Goal: Task Accomplishment & Management: Manage account settings

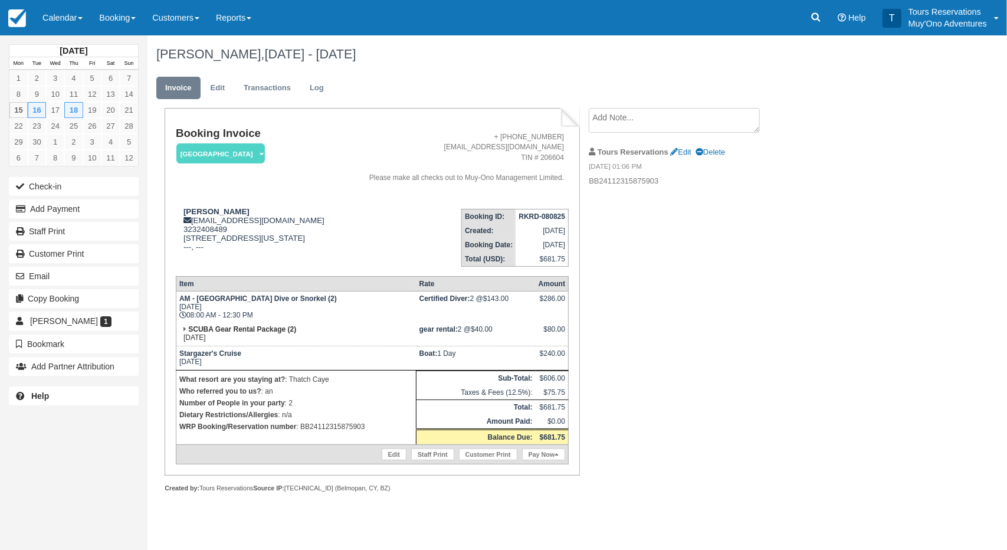
click at [642, 337] on div "Booking Invoice Thatch Caye Resort   Pending HOLD Deposit Paid Cancelled Void M…" at bounding box center [471, 313] width 649 height 410
click at [119, 19] on link "Booking" at bounding box center [117, 17] width 53 height 35
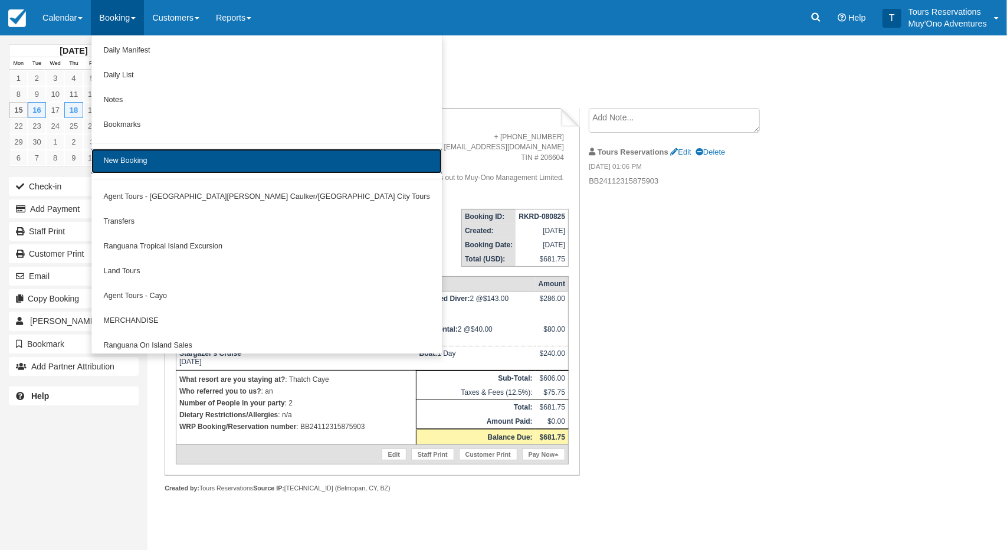
click at [150, 165] on link "New Booking" at bounding box center [266, 161] width 350 height 25
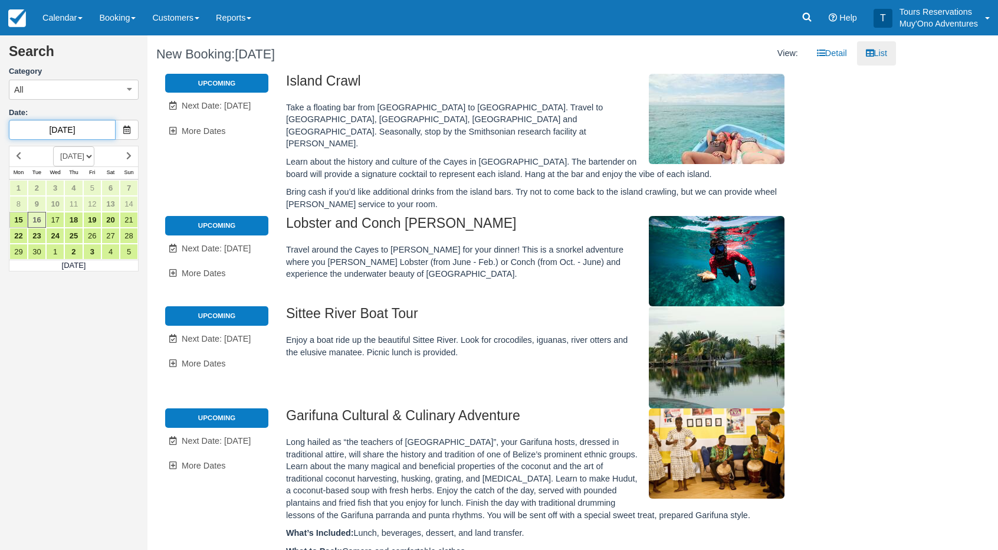
click at [59, 132] on input "09/16/25" at bounding box center [62, 130] width 107 height 20
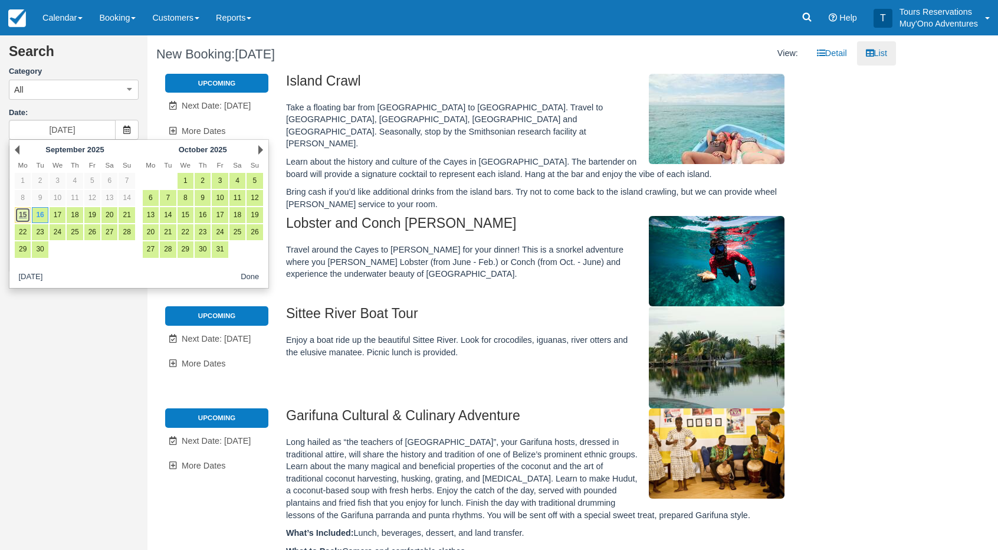
click at [21, 216] on link "15" at bounding box center [23, 215] width 16 height 16
type input "[DATE]"
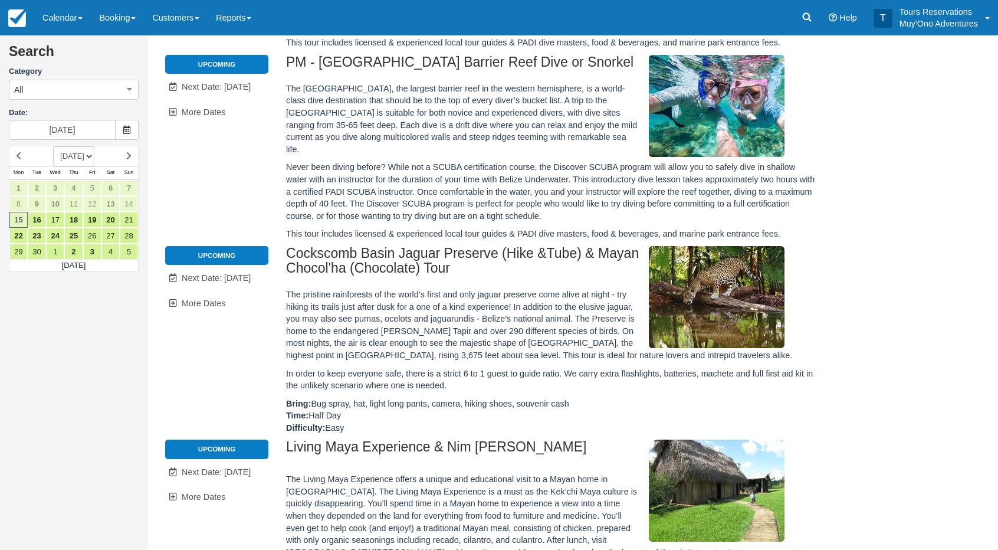
scroll to position [295, 0]
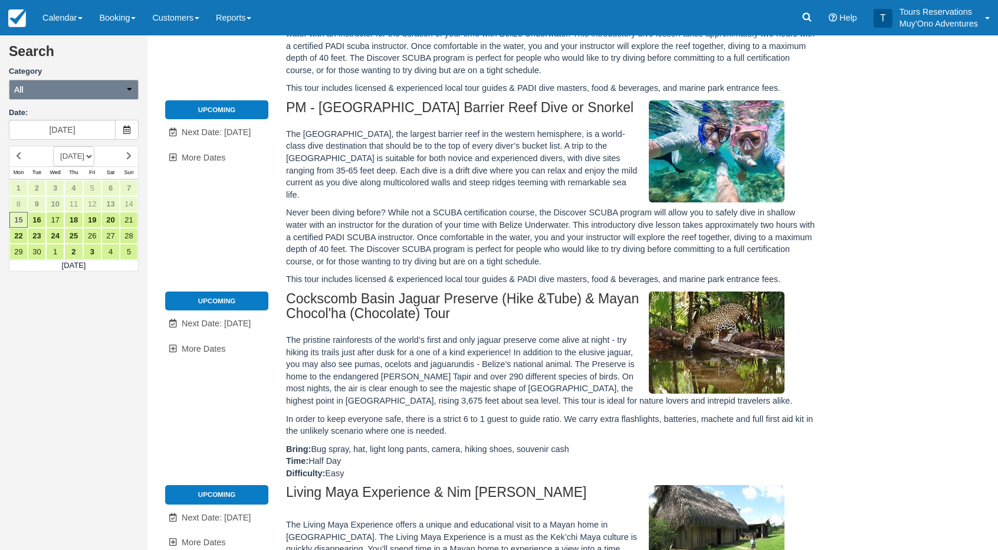
click at [52, 95] on button "All" at bounding box center [74, 90] width 130 height 20
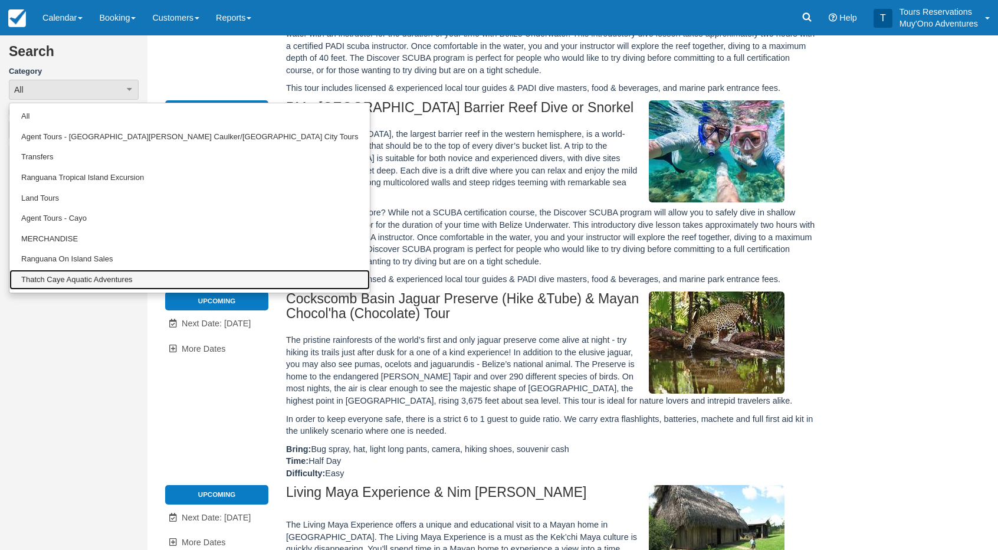
click at [75, 287] on link "Thatch Caye Aquatic Adventures" at bounding box center [189, 280] width 360 height 21
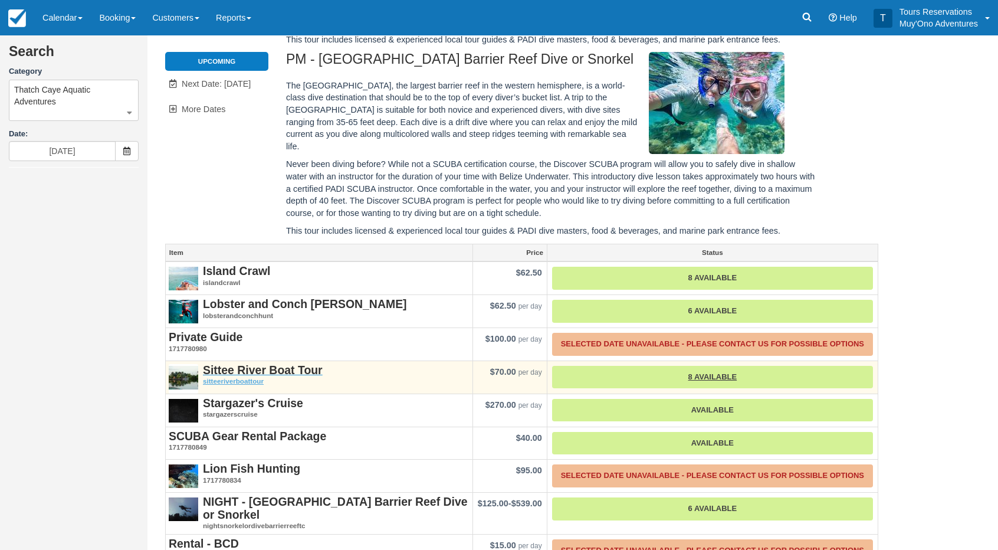
scroll to position [382, 0]
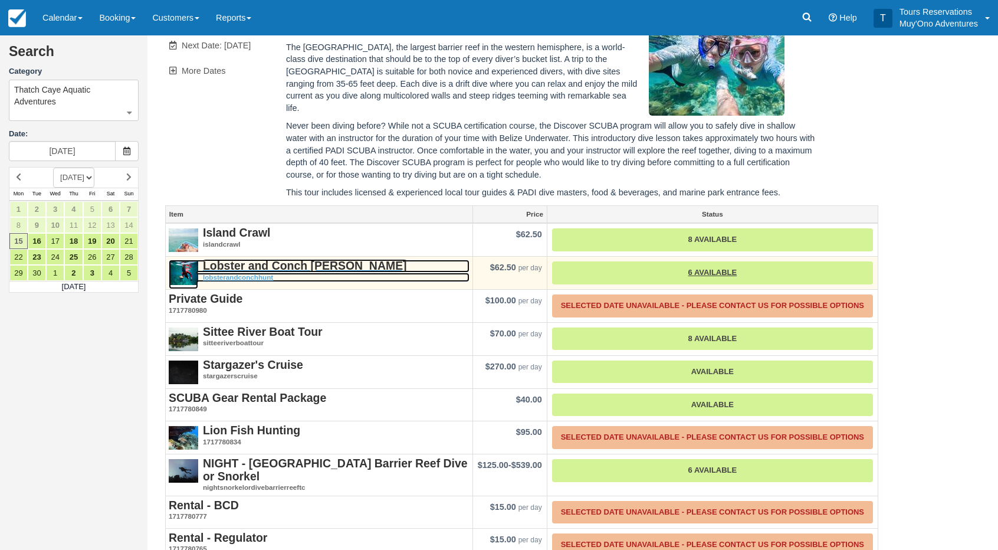
click at [274, 259] on strong "Lobster and Conch [PERSON_NAME]" at bounding box center [305, 265] width 204 height 13
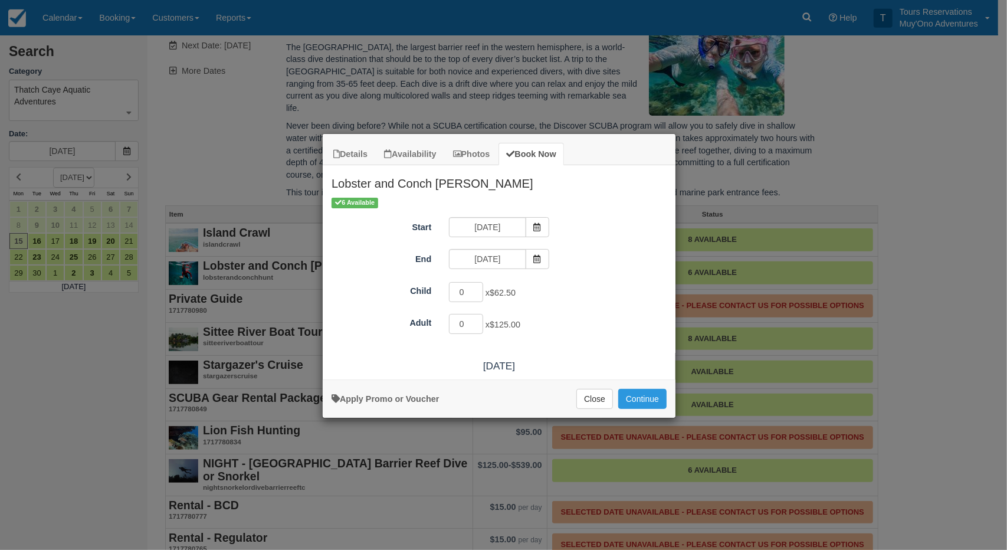
click at [640, 292] on div "0 x $62.50" at bounding box center [543, 293] width 206 height 23
click at [589, 297] on div "0 x $62.50" at bounding box center [543, 293] width 206 height 23
click at [585, 198] on div "6 Available" at bounding box center [498, 202] width 335 height 12
click at [593, 399] on button "Close" at bounding box center [594, 399] width 37 height 20
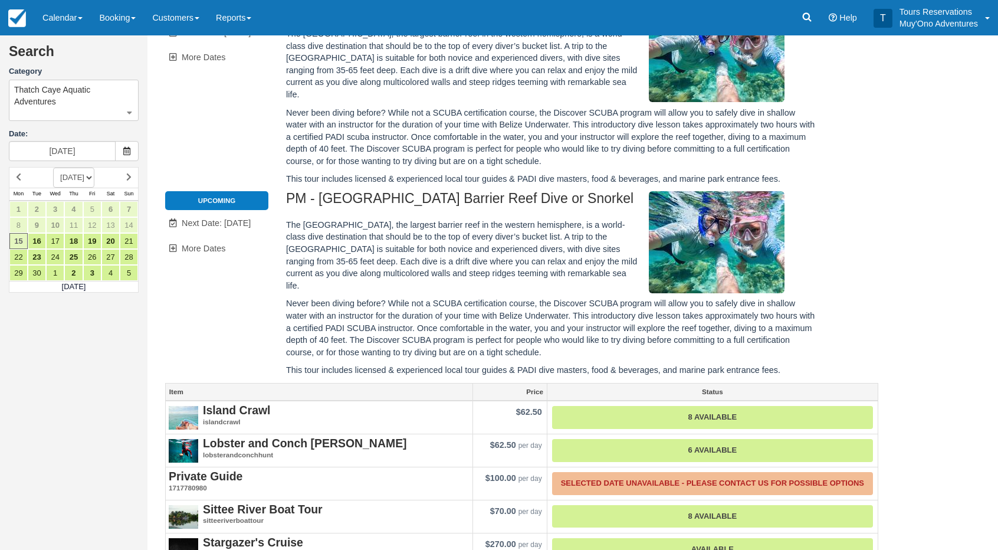
scroll to position [87, 0]
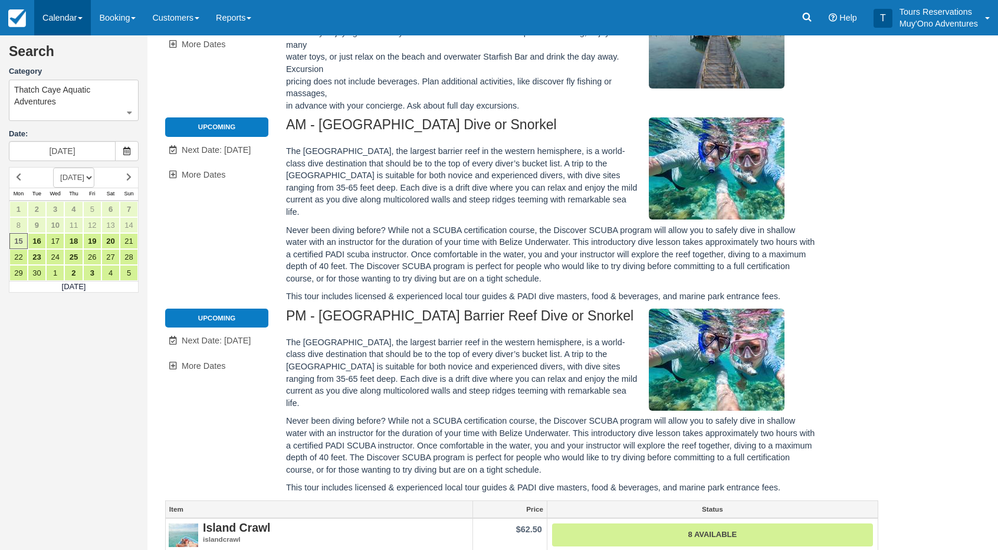
click at [72, 18] on link "Calendar" at bounding box center [62, 17] width 57 height 35
click at [73, 98] on link "Inventory" at bounding box center [81, 100] width 93 height 25
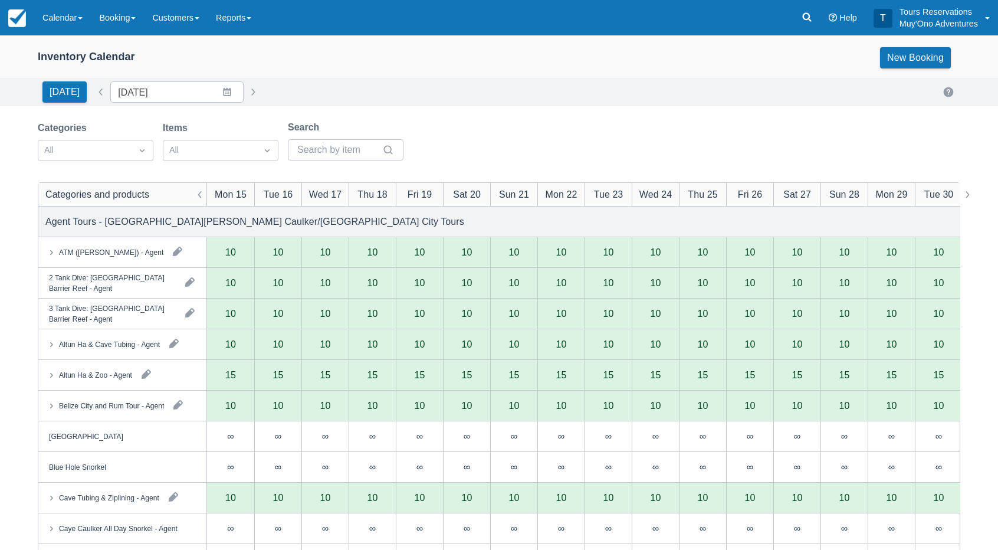
click at [353, 54] on div "Inventory Calendar New Booking" at bounding box center [499, 57] width 922 height 21
click at [182, 88] on input "[DATE]" at bounding box center [176, 91] width 133 height 21
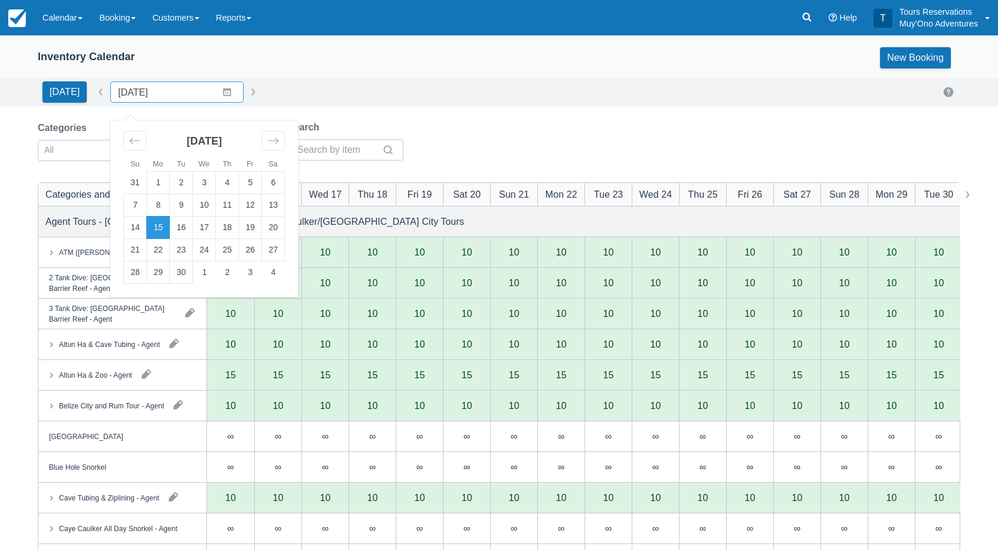
click at [428, 63] on div "Inventory Calendar New Booking" at bounding box center [499, 57] width 922 height 21
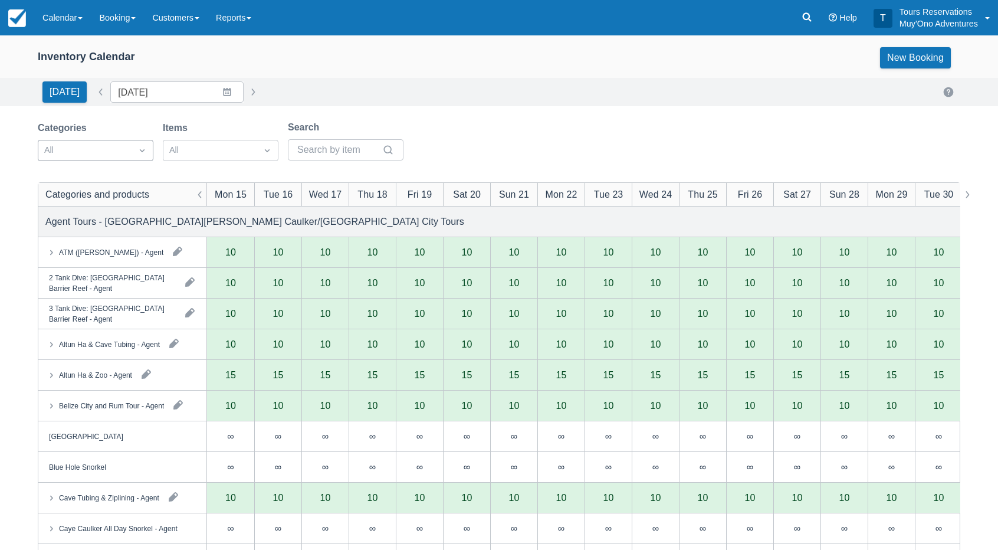
click at [129, 144] on div "All" at bounding box center [84, 150] width 93 height 19
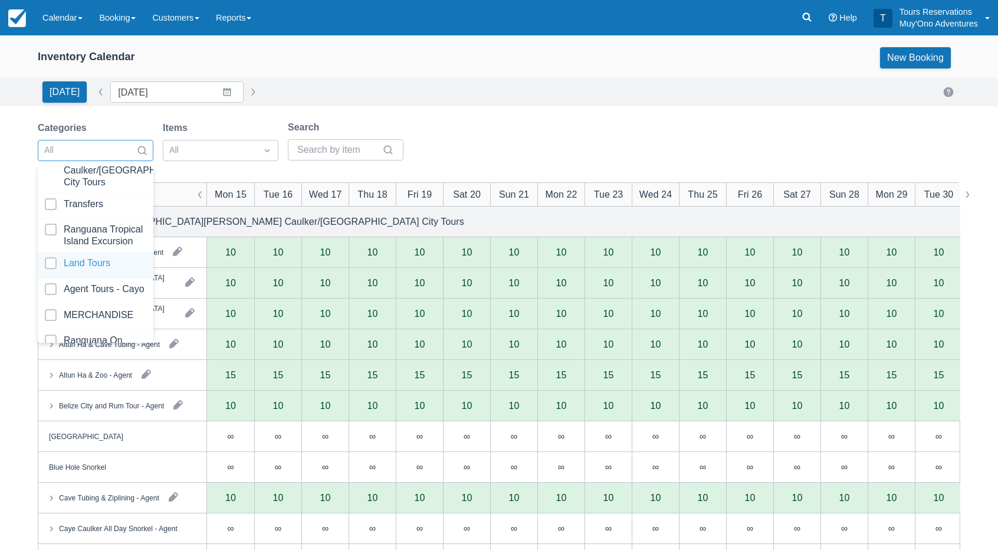
scroll to position [117, 0]
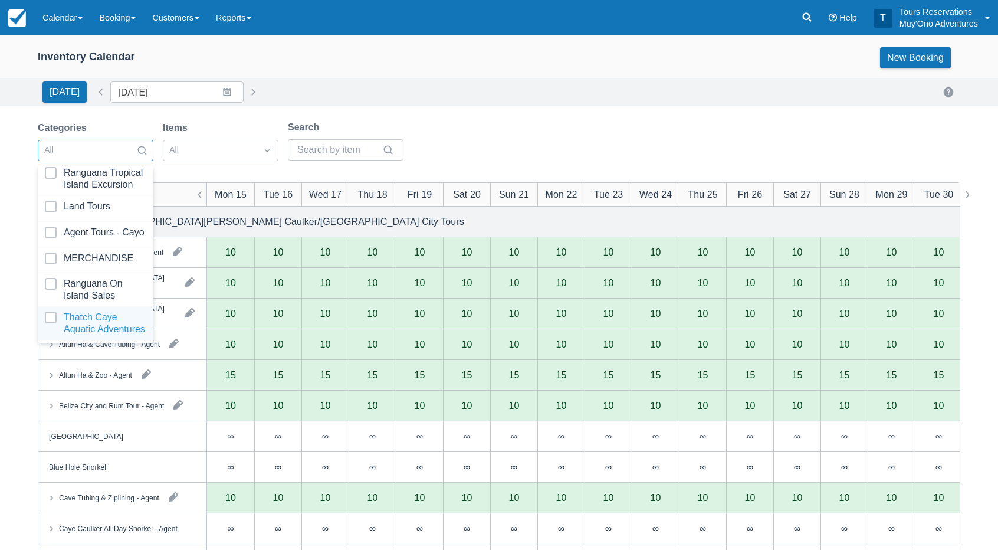
click at [94, 323] on div at bounding box center [95, 323] width 101 height 24
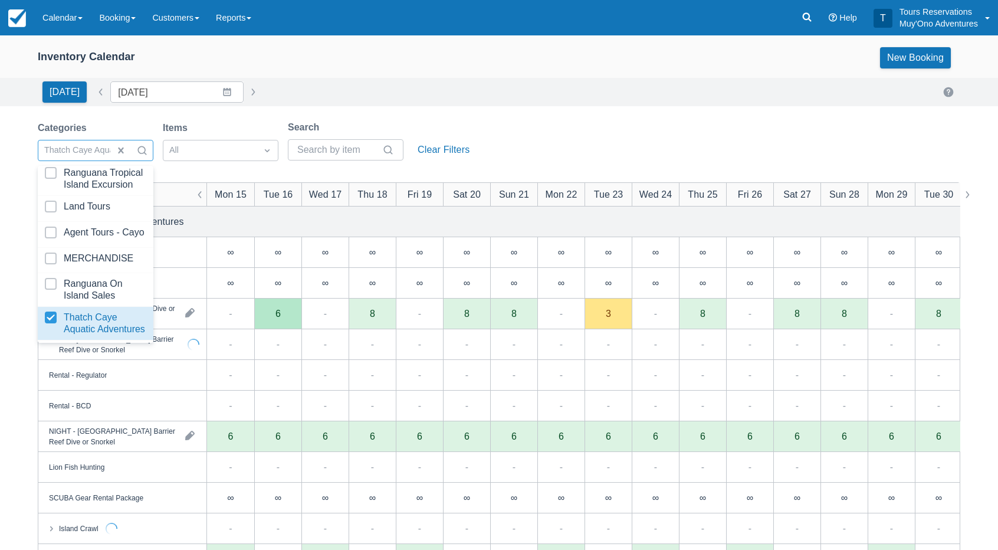
click at [472, 110] on div "Inventory Calendar New Booking [DATE] Date [DATE] Navigate forward to interact …" at bounding box center [499, 377] width 998 height 685
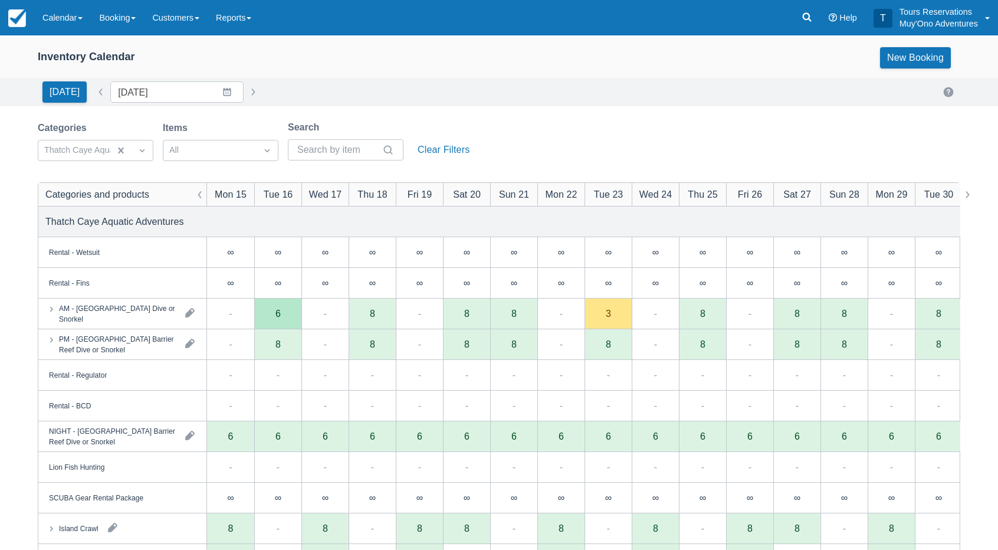
click at [533, 124] on div "Categories Thatch Caye Aquatic Adventures Items All Search Clear Filters" at bounding box center [499, 144] width 922 height 48
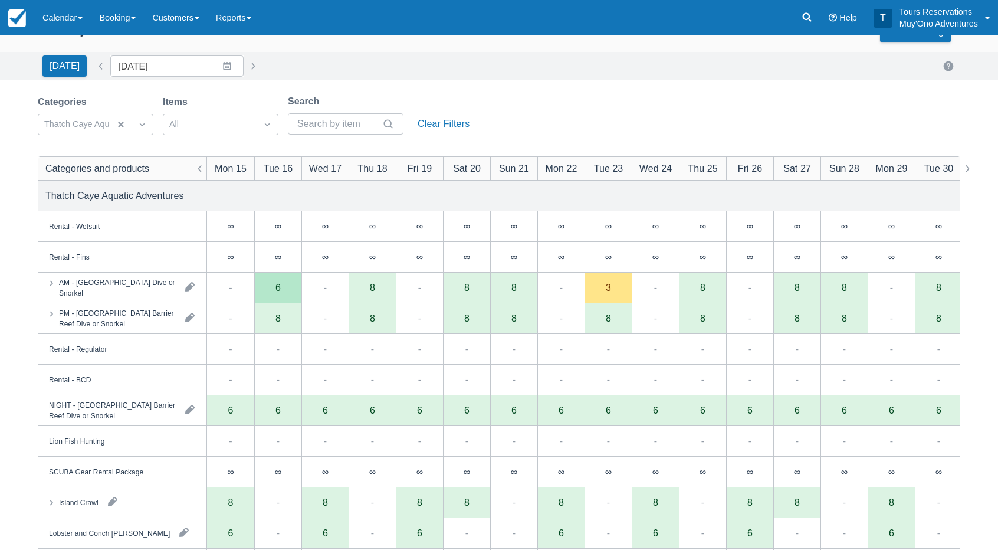
scroll to position [5, 0]
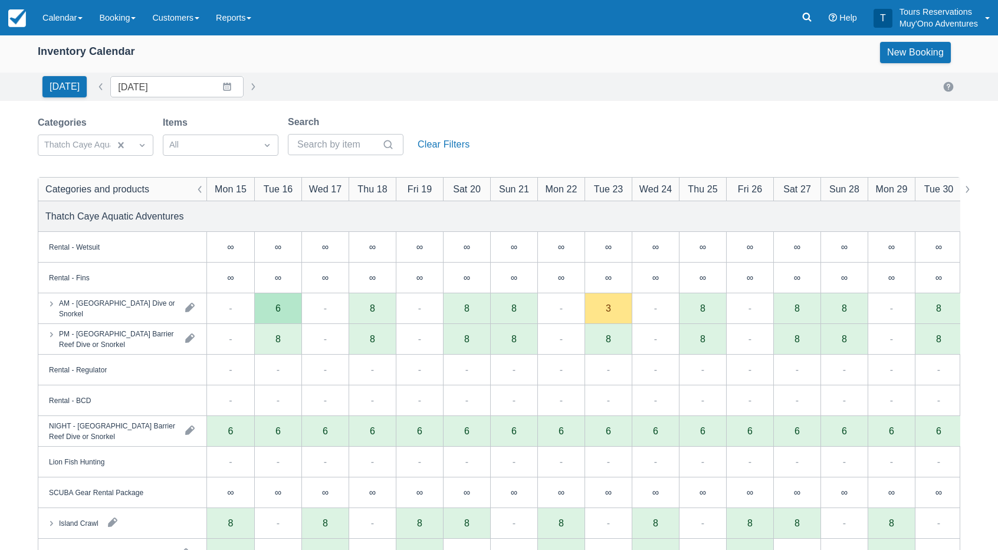
click at [580, 102] on div "Inventory Calendar New Booking [DATE] Date [DATE] Navigate forward to interact …" at bounding box center [499, 372] width 998 height 685
click at [618, 130] on div "Categories Thatch Caye Aquatic Adventures Items All Search Clear Filters" at bounding box center [499, 139] width 922 height 48
click at [589, 100] on div "[DATE] Date [DATE] Navigate forward to interact with the calendar and select a …" at bounding box center [499, 87] width 998 height 28
click at [563, 101] on div "Inventory Calendar New Booking [DATE] Date [DATE] Navigate forward to interact …" at bounding box center [499, 372] width 998 height 685
